Goal: Register for event/course

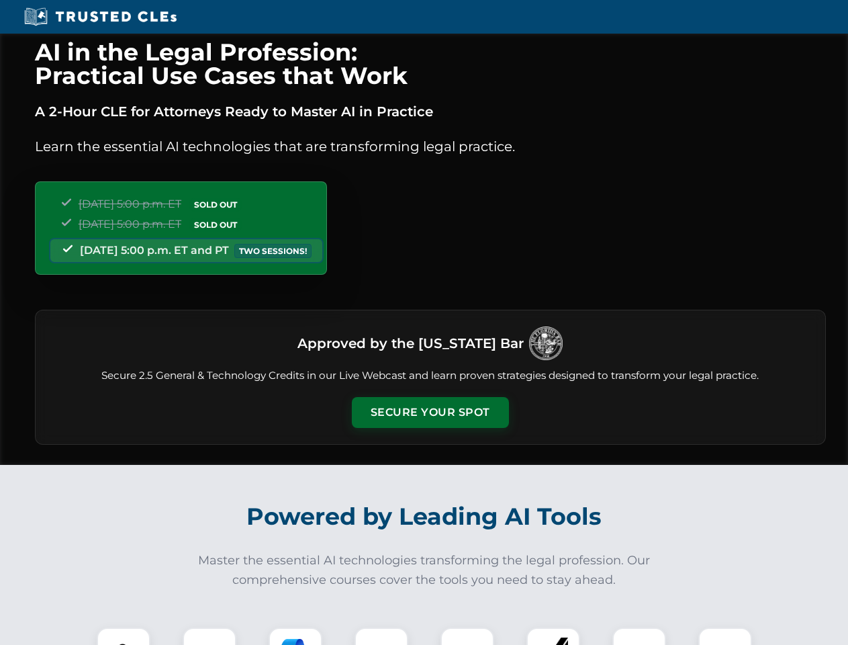
click at [430, 412] on button "Secure Your Spot" at bounding box center [430, 412] width 157 height 31
click at [124, 636] on img at bounding box center [123, 654] width 39 height 39
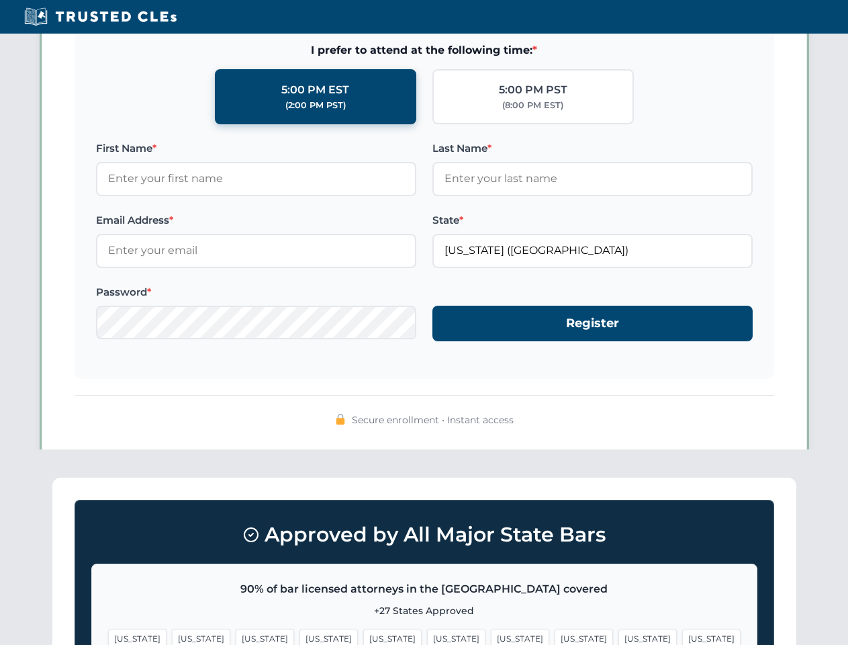
click at [491, 636] on span "[US_STATE]" at bounding box center [520, 637] width 58 height 19
click at [618, 636] on span "[US_STATE]" at bounding box center [647, 637] width 58 height 19
